Goal: Information Seeking & Learning: Learn about a topic

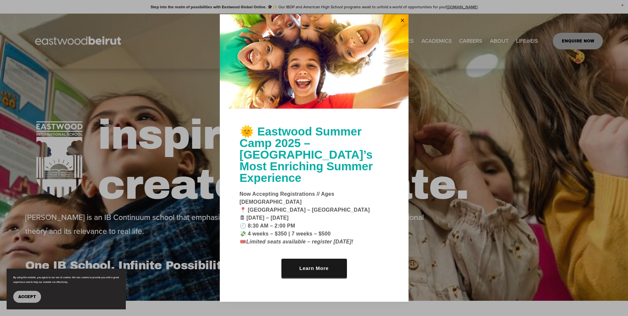
click at [400, 26] on link "Close" at bounding box center [402, 20] width 10 height 11
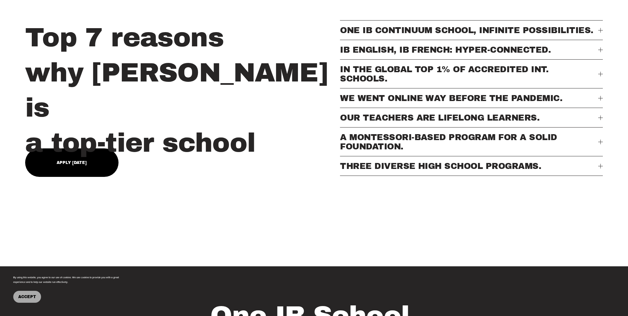
scroll to position [331, 0]
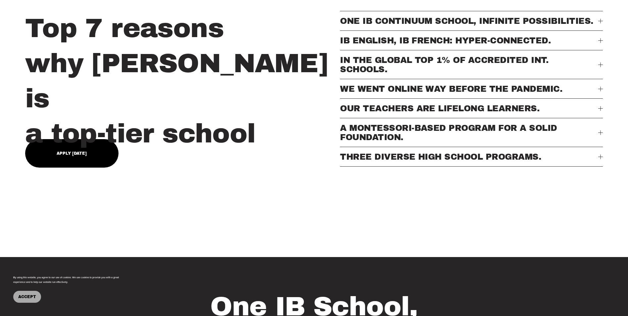
click at [599, 157] on div at bounding box center [600, 156] width 5 height 0
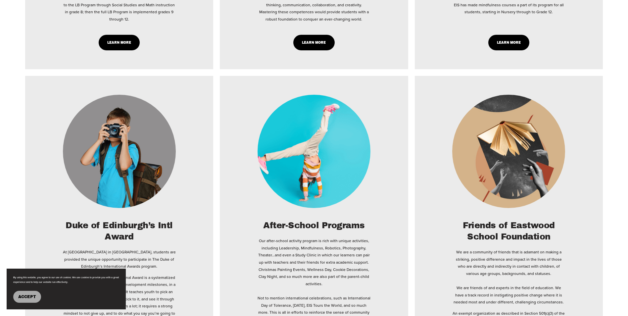
scroll to position [2051, 0]
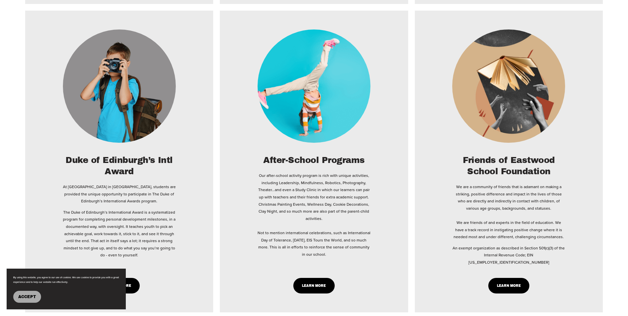
click at [34, 298] on span "Accept" at bounding box center [27, 296] width 18 height 5
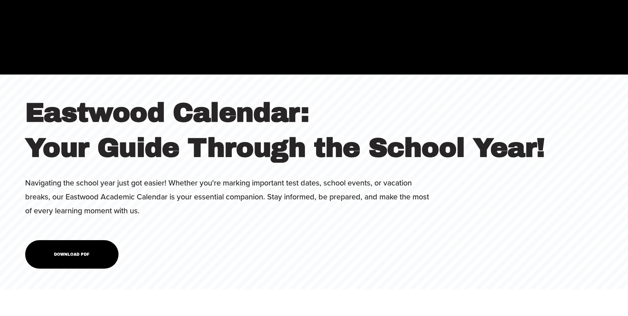
scroll to position [2548, 0]
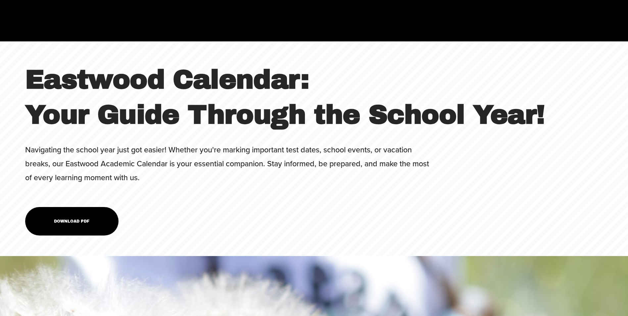
click at [65, 207] on link "Download PDF" at bounding box center [71, 221] width 93 height 28
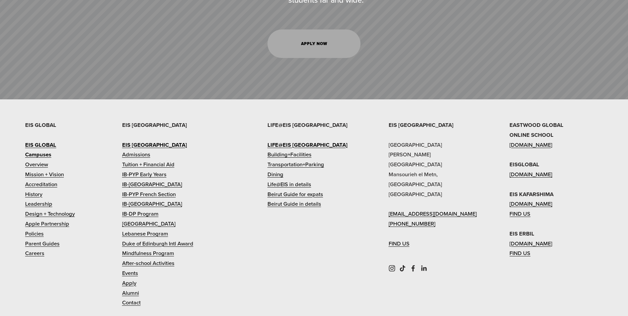
scroll to position [3308, 0]
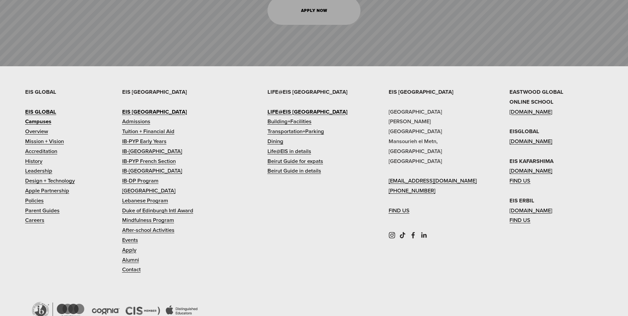
click at [158, 126] on link "Tuition + Financial Aid" at bounding box center [148, 131] width 52 height 10
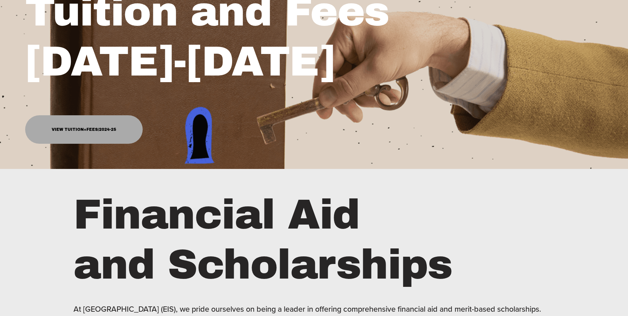
scroll to position [165, 0]
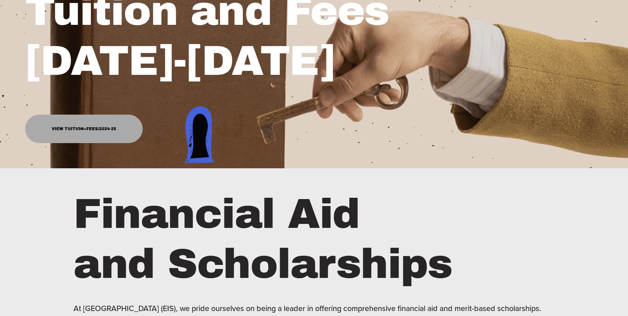
click at [81, 127] on link "View Tuition+Fees/2024-25" at bounding box center [83, 128] width 117 height 28
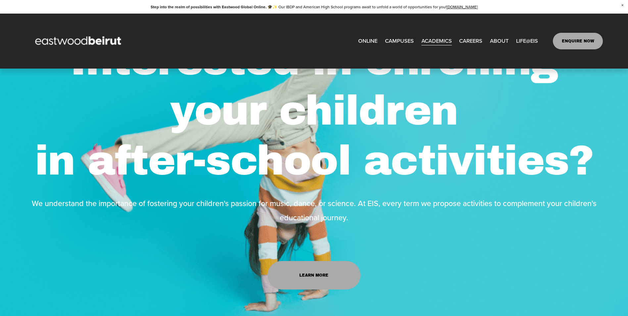
scroll to position [761, 0]
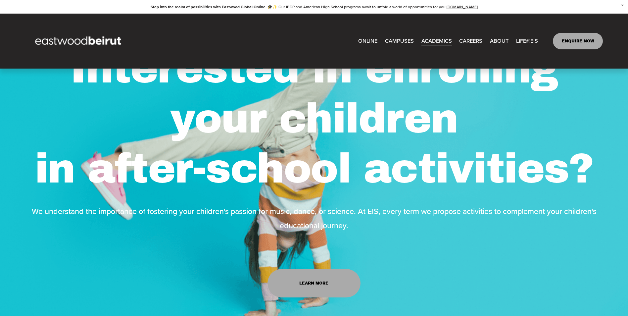
click at [411, 42] on span "CAMPUSES" at bounding box center [399, 41] width 29 height 10
click at [0, 0] on link "EASTWOOD COLLEGE KAFARSHIMA" at bounding box center [0, 0] width 0 height 0
